Goal: Task Accomplishment & Management: Manage account settings

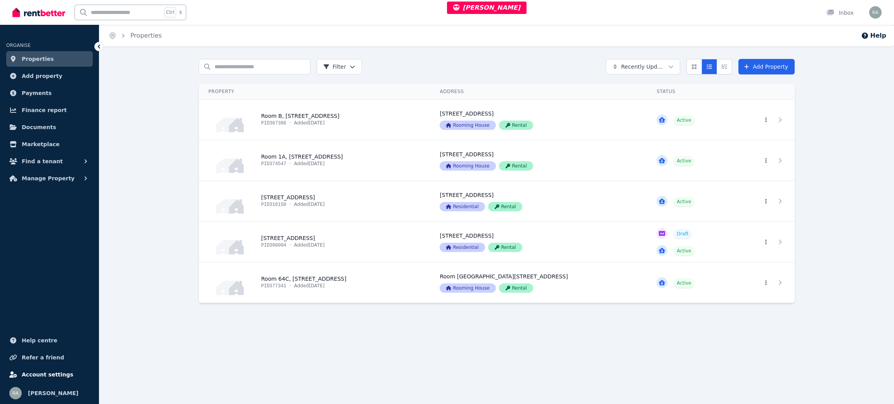
click at [38, 373] on span "Account settings" at bounding box center [48, 374] width 52 height 9
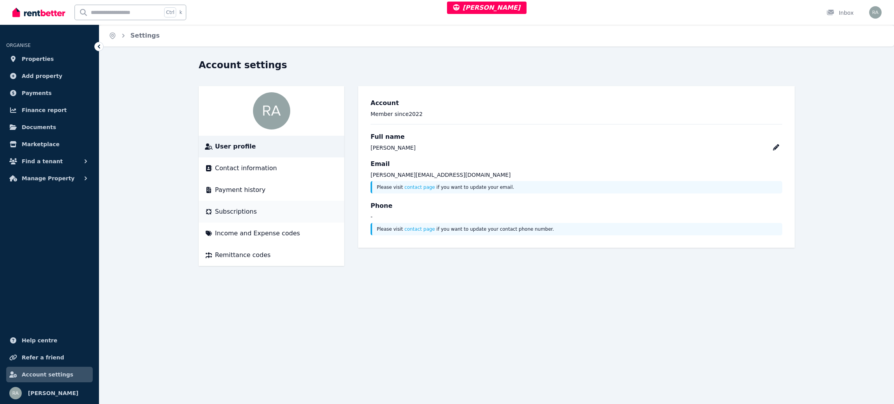
click at [244, 214] on span "Subscriptions" at bounding box center [236, 211] width 42 height 9
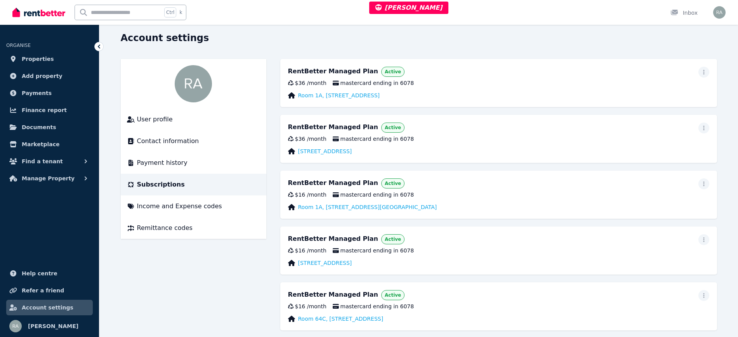
scroll to position [42, 0]
